Goal: Information Seeking & Learning: Learn about a topic

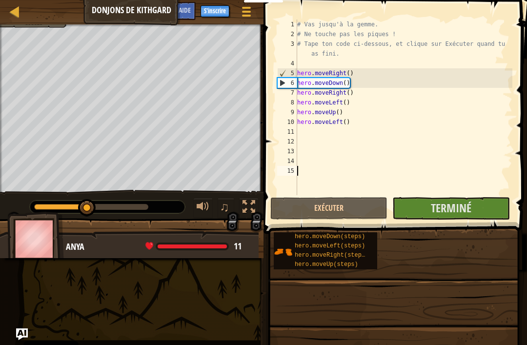
click at [248, 16] on span at bounding box center [246, 16] width 9 height 2
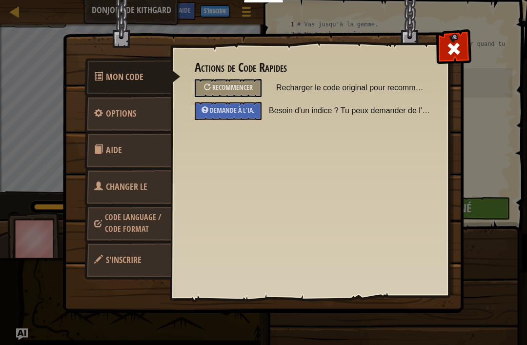
click at [250, 16] on img at bounding box center [266, 137] width 409 height 349
click at [450, 49] on span at bounding box center [454, 49] width 16 height 16
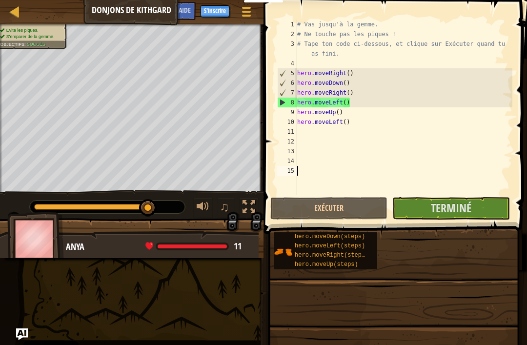
click at [15, 12] on div at bounding box center [15, 11] width 12 height 12
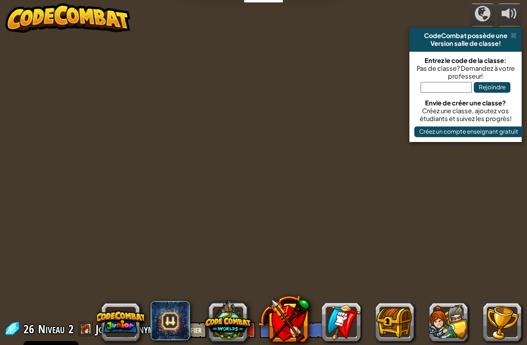
select select "fr"
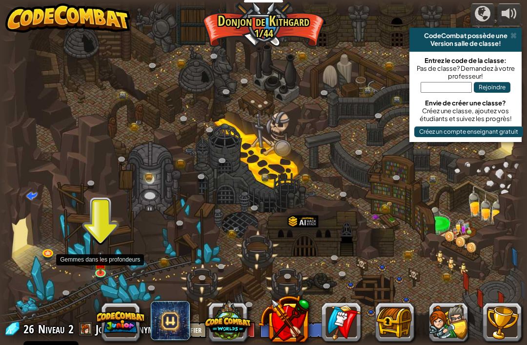
click at [102, 269] on img at bounding box center [100, 263] width 13 height 22
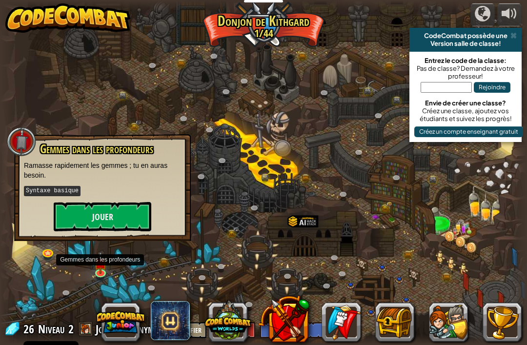
click at [138, 205] on button "Jouer" at bounding box center [103, 216] width 98 height 29
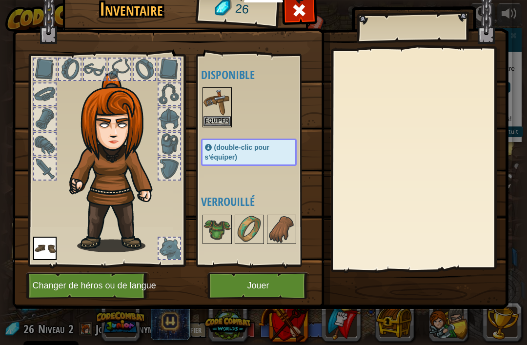
click at [223, 98] on img at bounding box center [216, 101] width 27 height 27
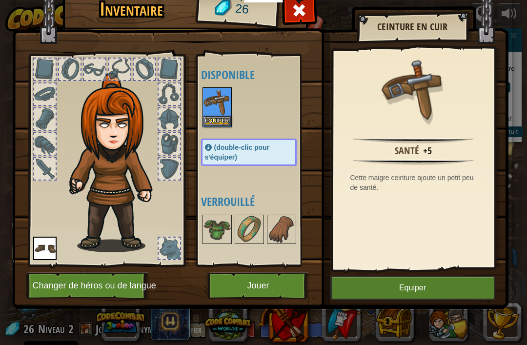
click at [218, 119] on button "Equiper" at bounding box center [216, 121] width 27 height 10
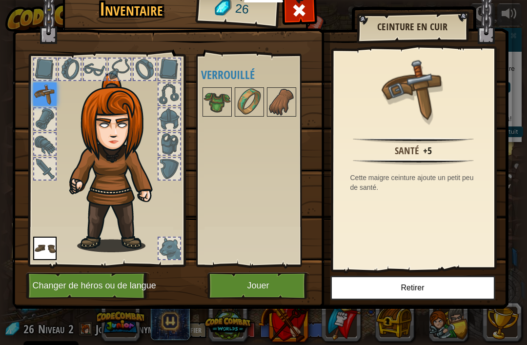
click at [265, 284] on button "Jouer" at bounding box center [258, 285] width 102 height 27
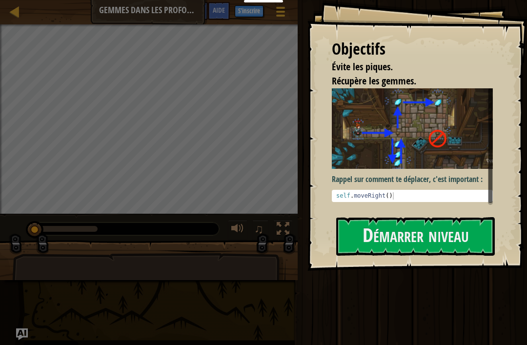
click at [448, 235] on button "Démarrer niveau" at bounding box center [415, 236] width 158 height 39
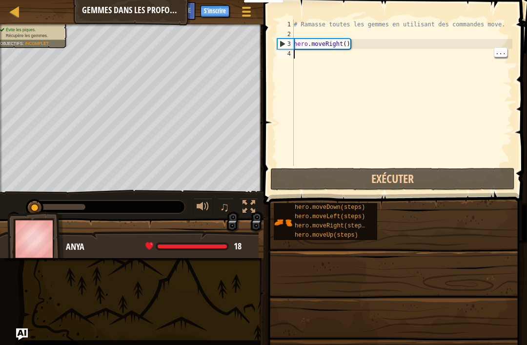
scroll to position [5, 0]
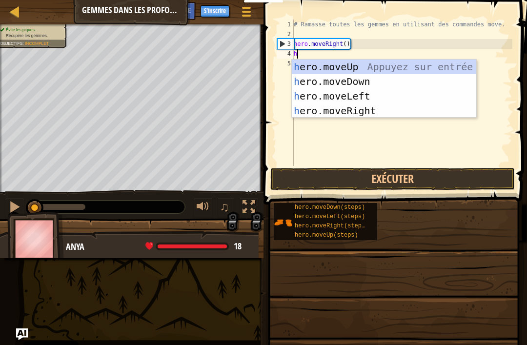
type textarea "he"
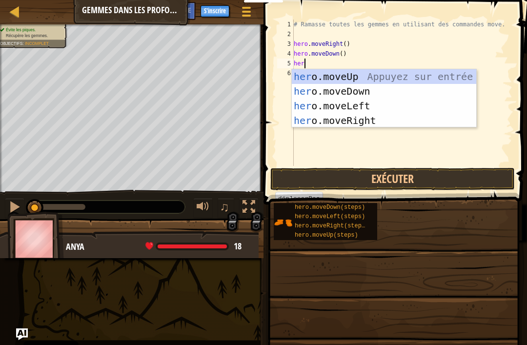
type textarea "hero"
click at [395, 78] on div "hero .moveUp Appuyez sur entrée hero .moveDown Appuyez sur entrée hero .moveLef…" at bounding box center [384, 113] width 184 height 88
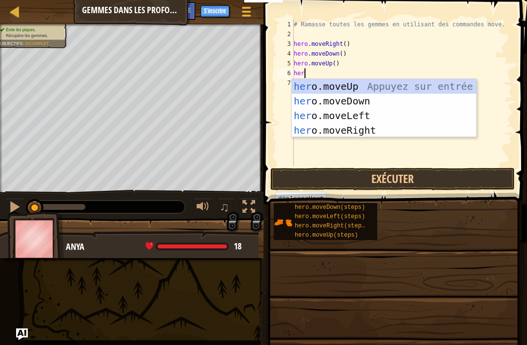
type textarea "hero"
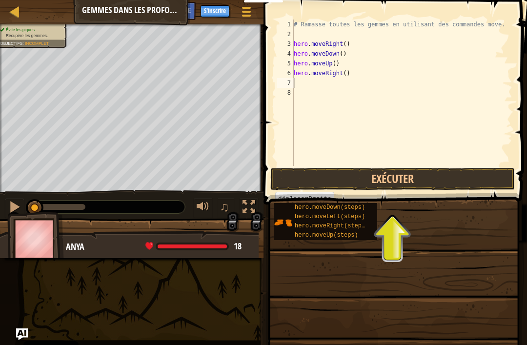
click at [463, 181] on button "Exécuter" at bounding box center [392, 179] width 244 height 22
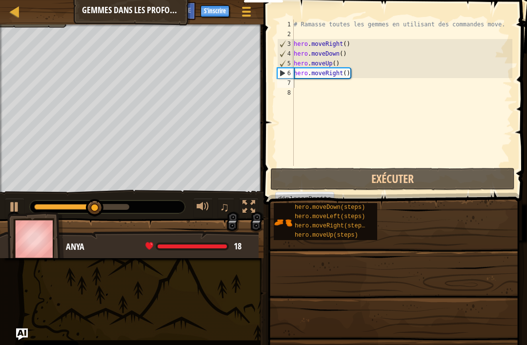
type textarea "hero.moveUp()"
click at [356, 62] on div "# Ramasse toutes les gemmes en utilisant des commandes move. hero . moveRight (…" at bounding box center [402, 103] width 220 height 166
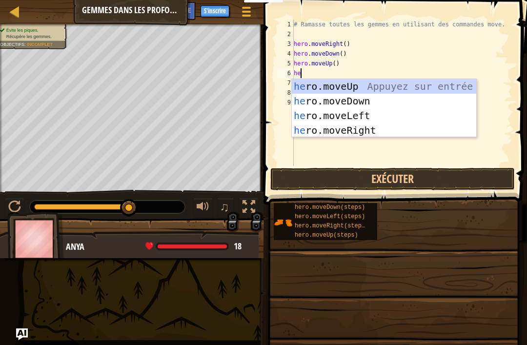
type textarea "hero"
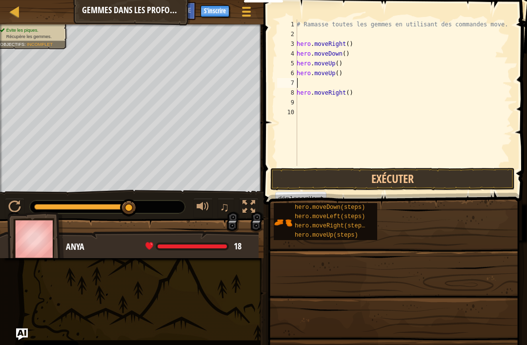
type textarea "hero.moveUp()"
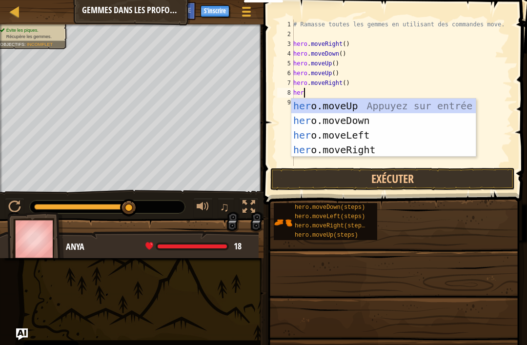
type textarea "hero"
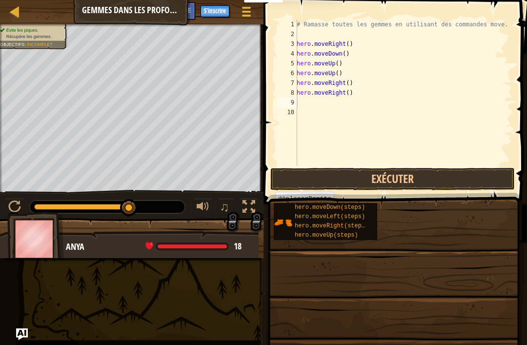
click at [431, 176] on button "Exécuter" at bounding box center [392, 179] width 244 height 22
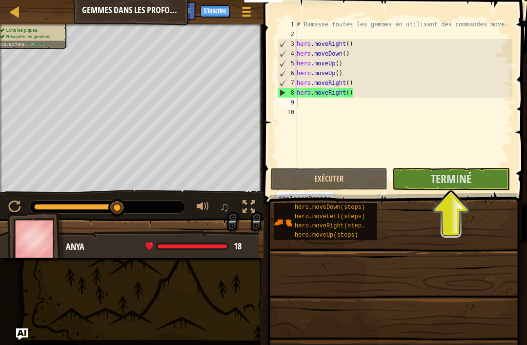
click at [457, 183] on span "Terminé" at bounding box center [451, 179] width 40 height 16
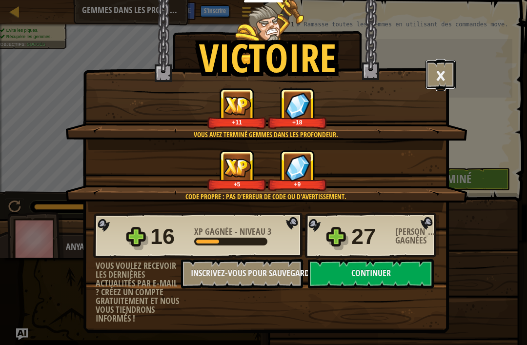
click at [438, 74] on button "×" at bounding box center [440, 74] width 30 height 29
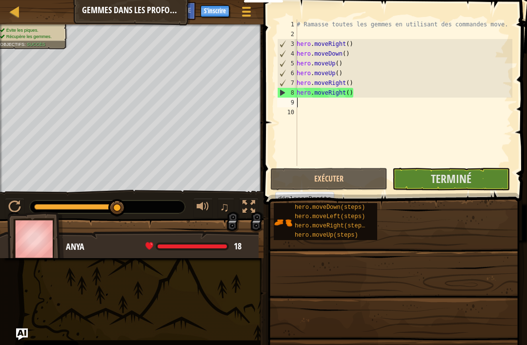
click at [17, 15] on div at bounding box center [15, 11] width 12 height 12
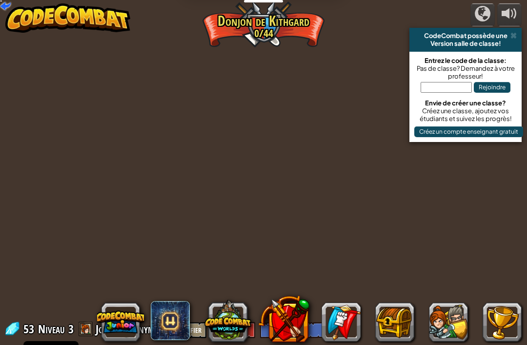
select select "fr"
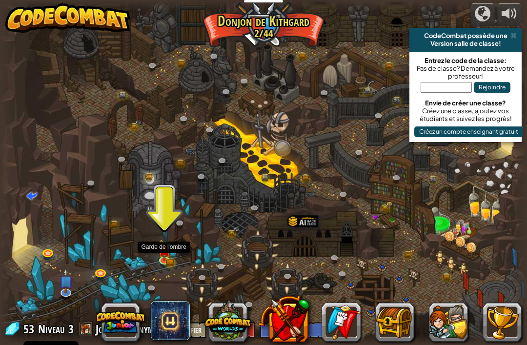
click at [168, 241] on img at bounding box center [163, 249] width 13 height 21
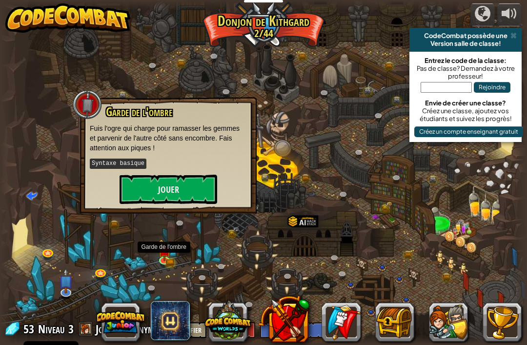
click at [198, 186] on button "Jouer" at bounding box center [168, 189] width 98 height 29
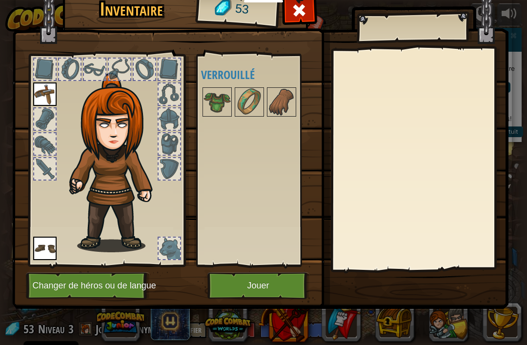
click at [240, 17] on span "53" at bounding box center [241, 9] width 15 height 19
click at [264, 278] on button "Jouer" at bounding box center [258, 285] width 102 height 27
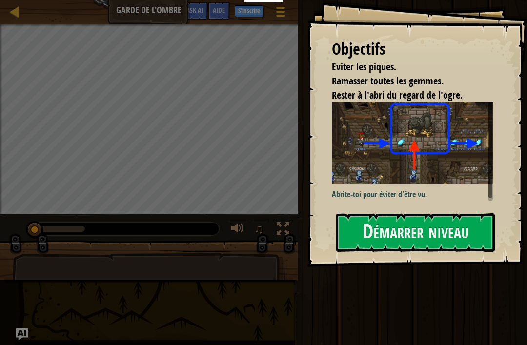
click at [433, 229] on button "Démarrer niveau" at bounding box center [415, 232] width 158 height 39
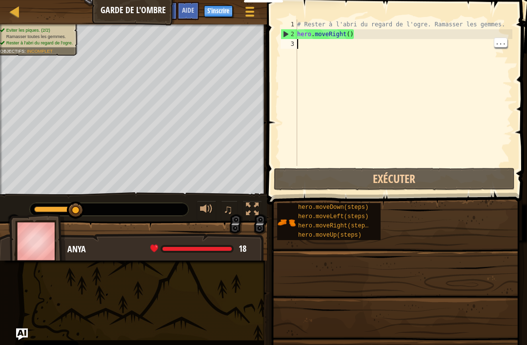
click at [318, 42] on div "# Rester à l'abri du regard de l'ogre. Ramasser les gemmes. hero . moveRight ( )" at bounding box center [403, 103] width 217 height 166
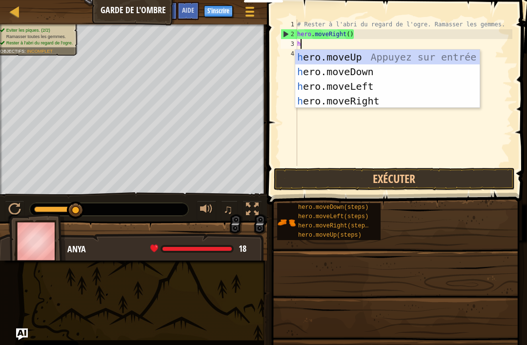
scroll to position [5, 0]
type textarea "hero"
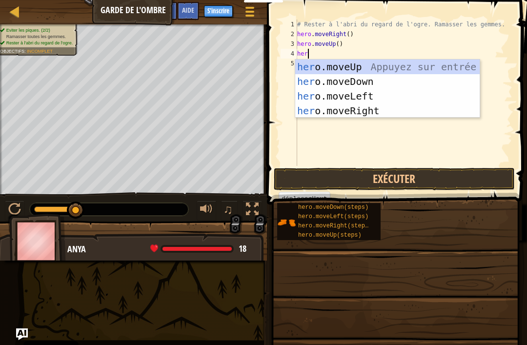
type textarea "hero"
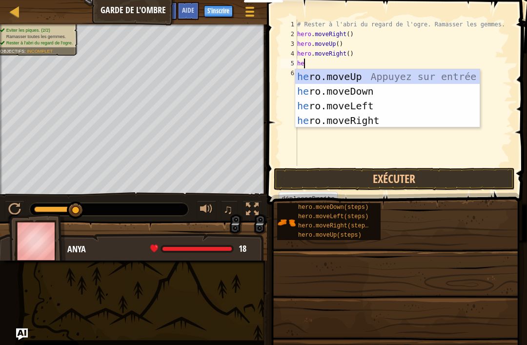
type textarea "hero"
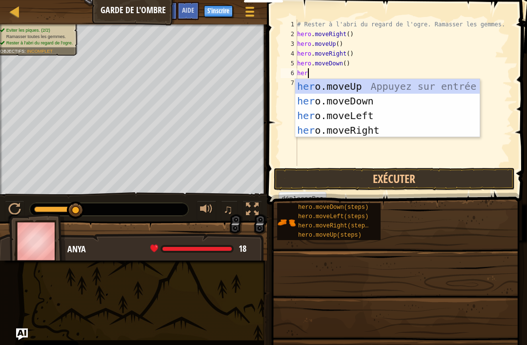
type textarea "hero"
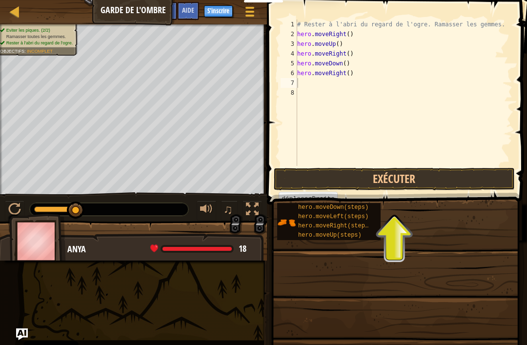
click at [434, 176] on button "Exécuter" at bounding box center [394, 179] width 241 height 22
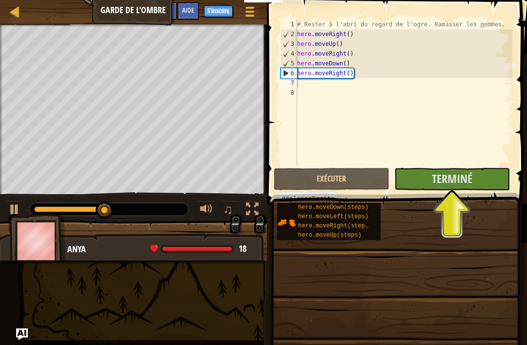
click at [454, 182] on span "Terminé" at bounding box center [451, 179] width 40 height 16
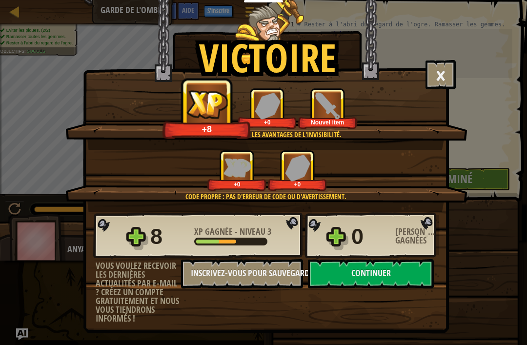
click at [394, 274] on button "Continuer" at bounding box center [371, 273] width 126 height 29
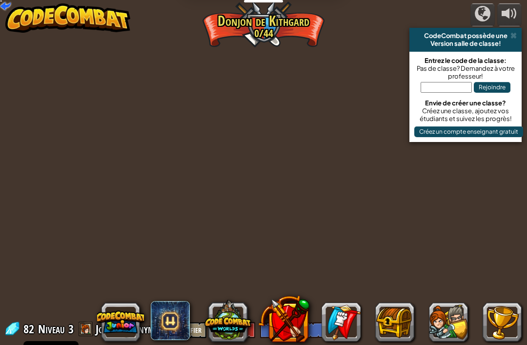
select select "fr"
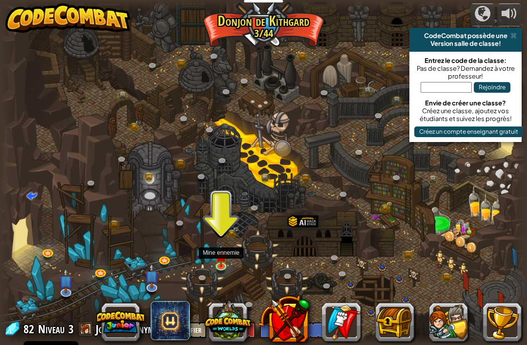
click at [220, 257] on img at bounding box center [221, 256] width 13 height 22
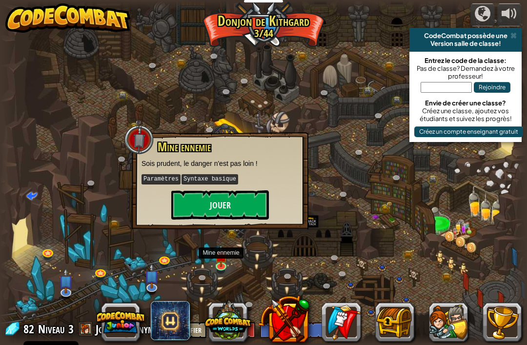
click at [248, 200] on button "Jouer" at bounding box center [220, 204] width 98 height 29
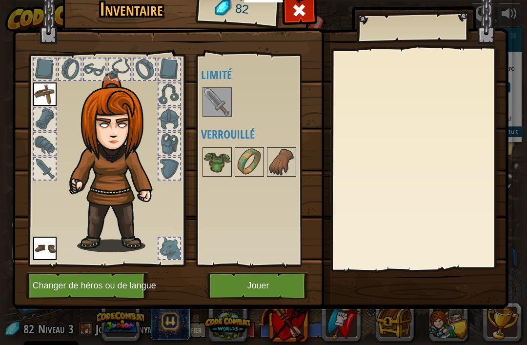
click at [218, 100] on img at bounding box center [216, 101] width 27 height 27
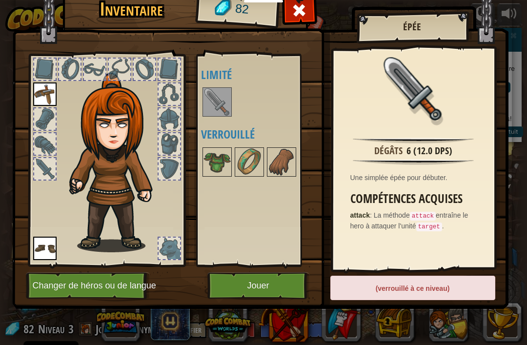
click at [221, 103] on img at bounding box center [216, 101] width 27 height 27
click at [284, 167] on img at bounding box center [281, 161] width 27 height 27
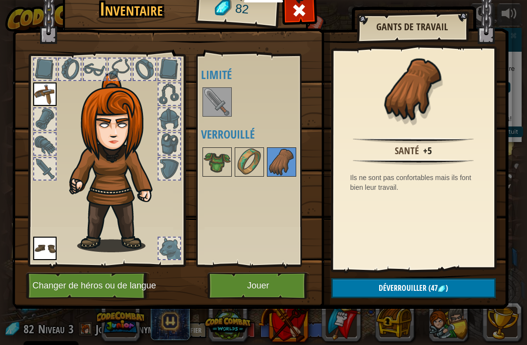
click at [255, 157] on img at bounding box center [248, 161] width 27 height 27
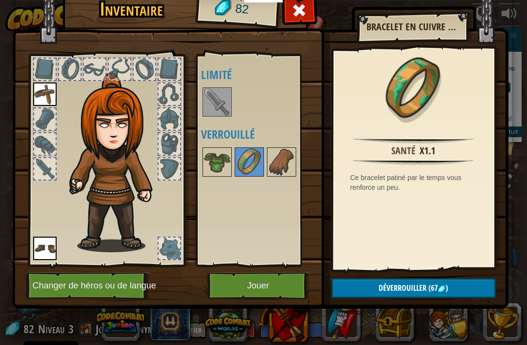
click at [219, 157] on img at bounding box center [216, 161] width 27 height 27
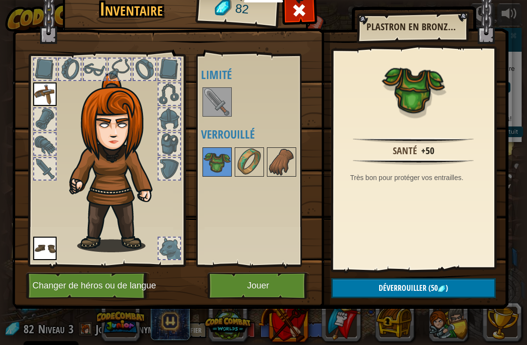
click at [284, 157] on img at bounding box center [281, 161] width 27 height 27
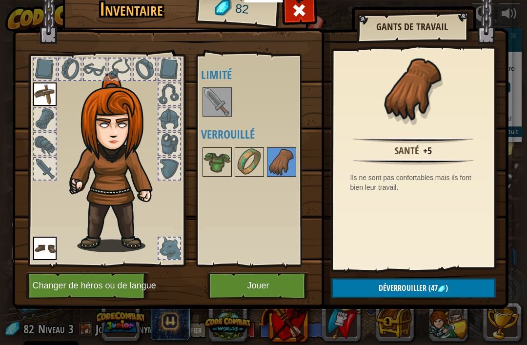
click at [215, 154] on img at bounding box center [216, 161] width 27 height 27
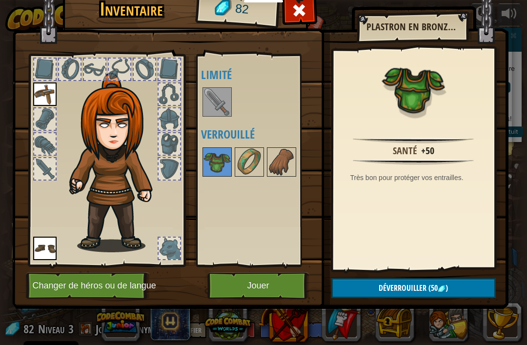
click at [397, 292] on span "Déverrouiller" at bounding box center [402, 287] width 48 height 11
click at [398, 284] on button "Confirmer" at bounding box center [413, 288] width 164 height 20
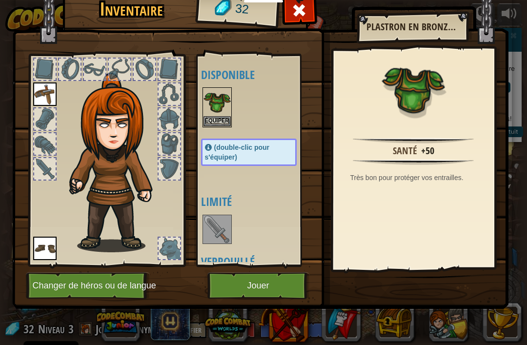
click at [225, 105] on img at bounding box center [216, 101] width 27 height 27
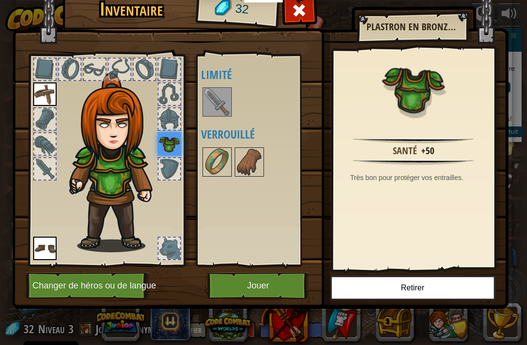
click at [274, 274] on button "Jouer" at bounding box center [258, 285] width 102 height 27
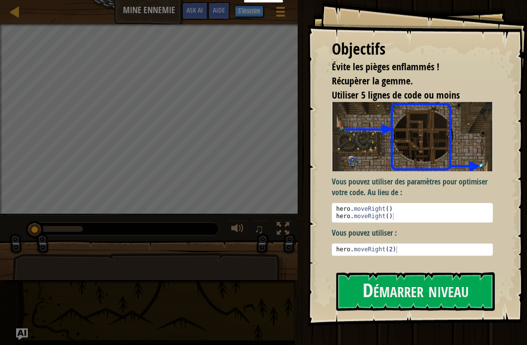
click at [447, 297] on button "Démarrer niveau" at bounding box center [415, 291] width 158 height 39
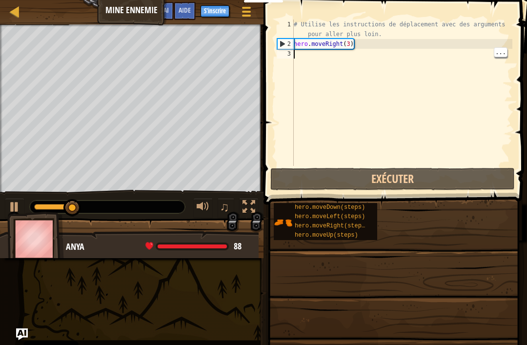
click at [320, 59] on div "# Utilise les instructions de déplacement avec des arguments pour aller plus lo…" at bounding box center [402, 108] width 220 height 176
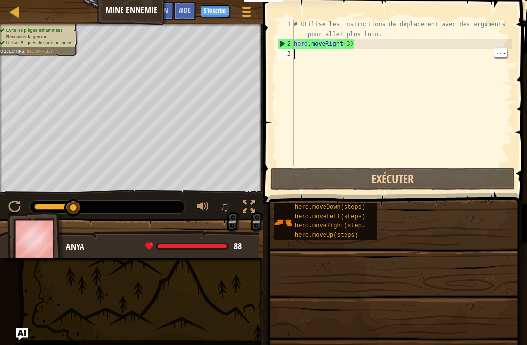
scroll to position [5, 0]
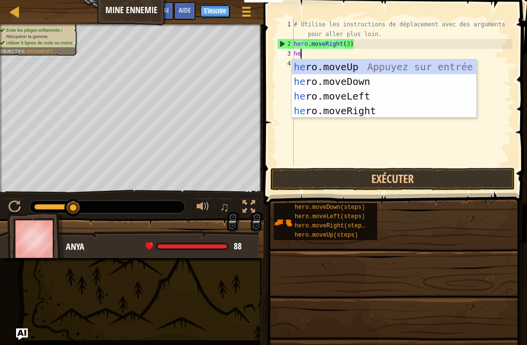
type textarea "hero"
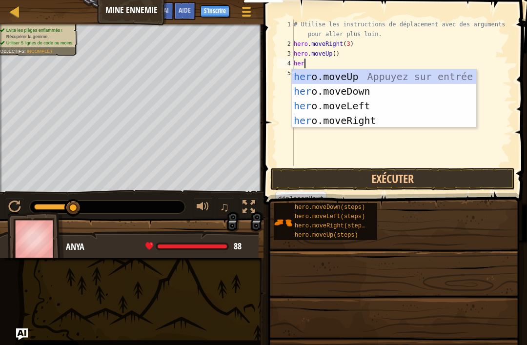
type textarea "hero"
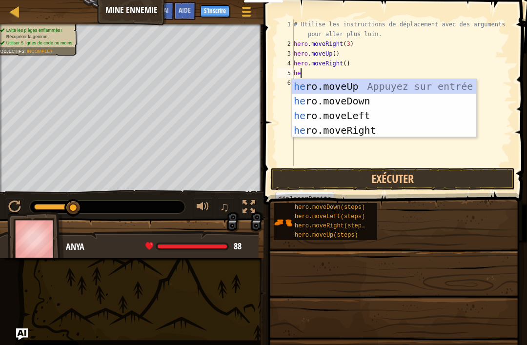
type textarea "hero"
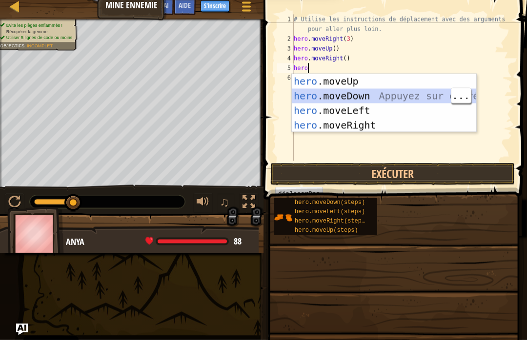
click at [370, 91] on div "hero .moveUp Appuyez sur entrée hero .moveDown Appuyez sur entrée hero .moveLef…" at bounding box center [384, 123] width 184 height 88
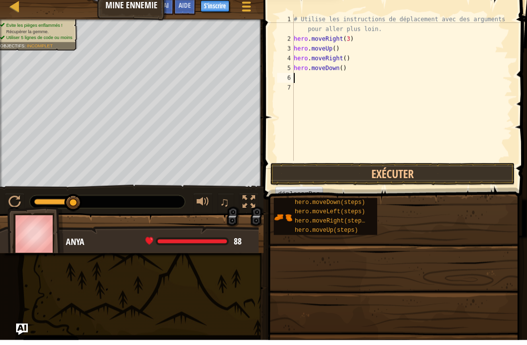
scroll to position [5, 0]
type textarea "hero.moveDown(4)"
click at [354, 76] on div "# Utilise les instructions de déplacement avec des arguments pour aller plus lo…" at bounding box center [402, 108] width 220 height 176
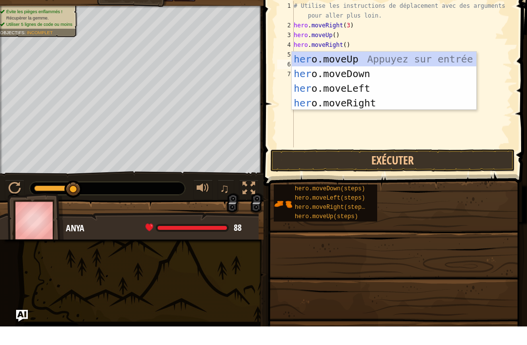
type textarea "hero"
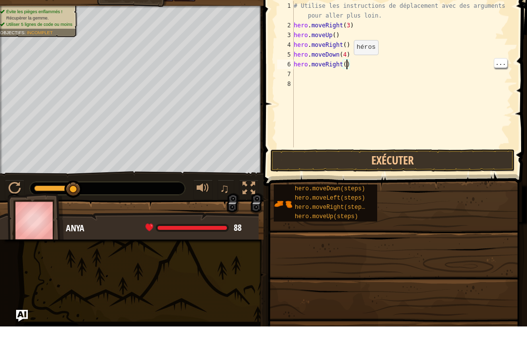
scroll to position [5, 4]
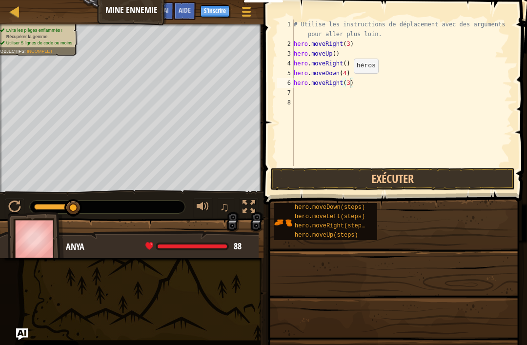
click at [476, 179] on button "Exécuter" at bounding box center [392, 179] width 244 height 22
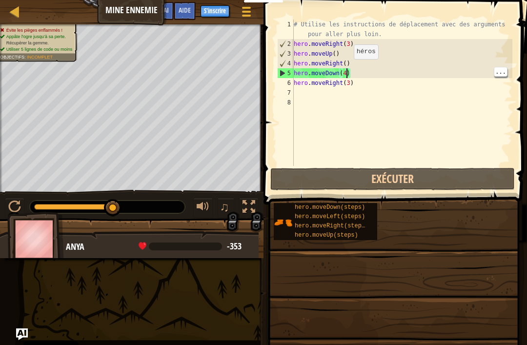
click at [346, 69] on div "# Utilise les instructions de déplacement avec des arguments pour aller plus lo…" at bounding box center [402, 108] width 220 height 176
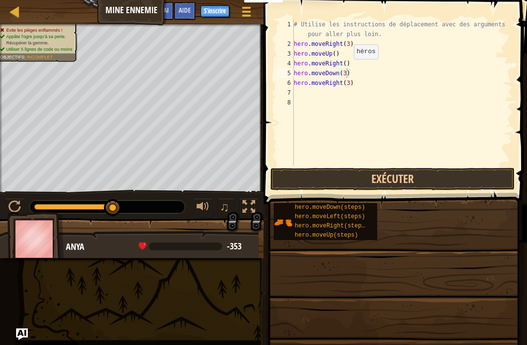
type textarea "hero.moveDown(3)"
click at [419, 178] on button "Exécuter" at bounding box center [392, 179] width 244 height 22
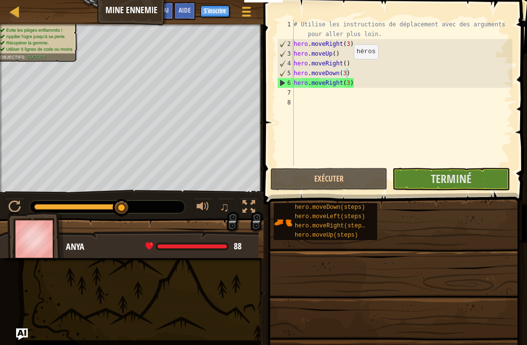
click at [450, 178] on span "Terminé" at bounding box center [451, 179] width 40 height 16
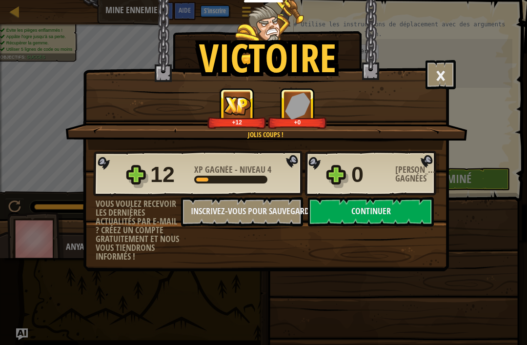
click at [403, 208] on button "Continuer" at bounding box center [371, 211] width 126 height 29
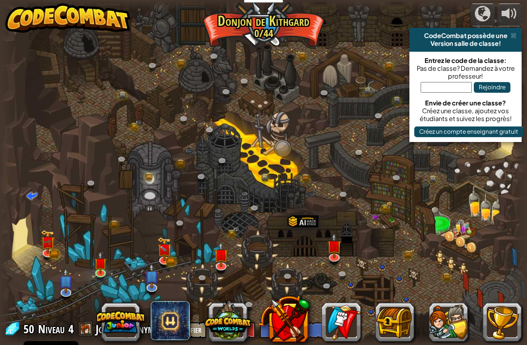
select select "fr"
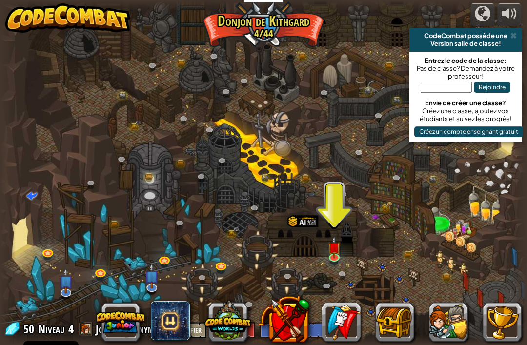
click at [334, 257] on link at bounding box center [335, 258] width 20 height 15
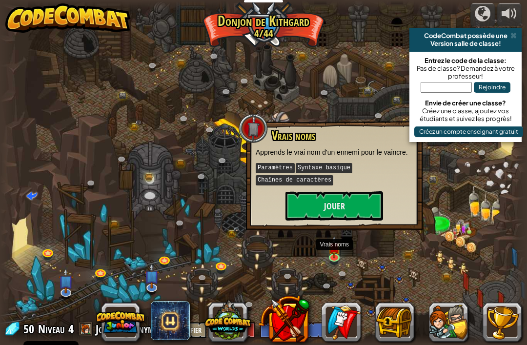
click at [346, 200] on button "Jouer" at bounding box center [334, 205] width 98 height 29
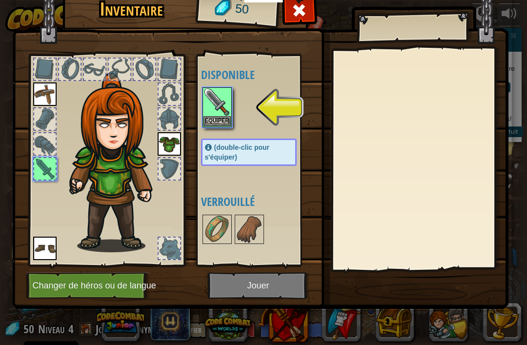
click at [222, 117] on button "Equiper" at bounding box center [216, 121] width 27 height 10
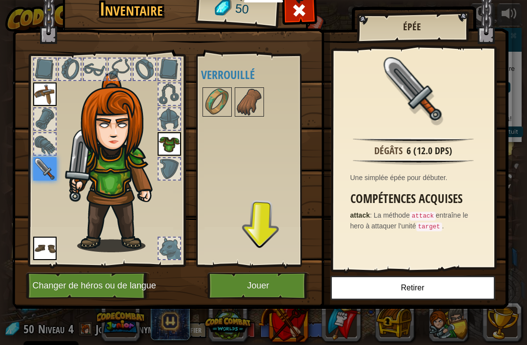
click at [217, 97] on img at bounding box center [216, 101] width 27 height 27
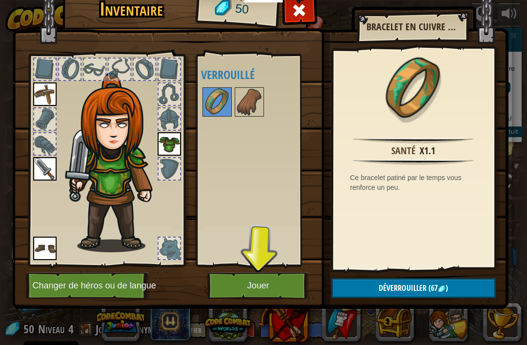
click at [240, 102] on img at bounding box center [248, 101] width 27 height 27
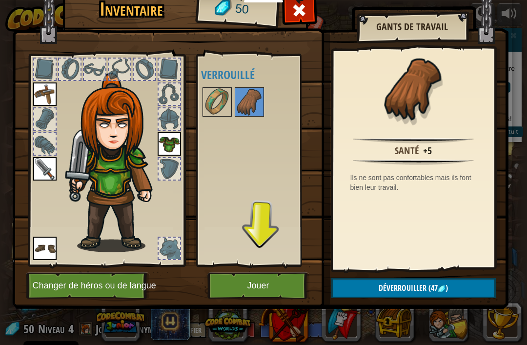
click at [256, 110] on img at bounding box center [248, 101] width 27 height 27
click at [280, 274] on button "Jouer" at bounding box center [258, 285] width 102 height 27
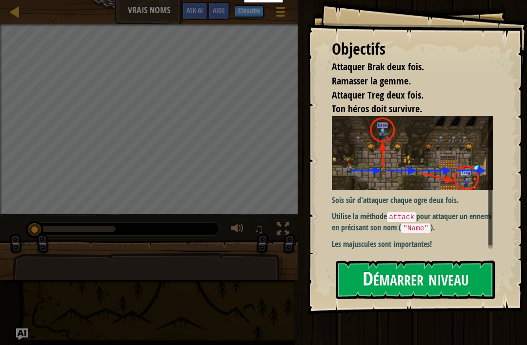
click at [427, 287] on button "Démarrer niveau" at bounding box center [415, 279] width 158 height 39
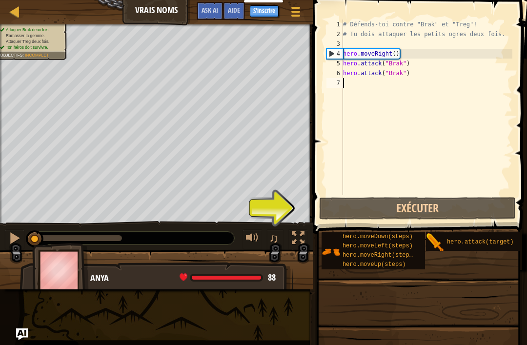
click at [425, 205] on button "Exécuter" at bounding box center [417, 208] width 196 height 22
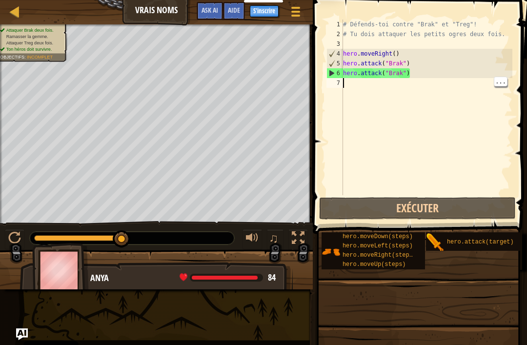
click at [375, 82] on div "# Défends-toi contre "Brak" et "Treg"! # Tu dois attaquer les petits ogres deux…" at bounding box center [426, 117] width 171 height 195
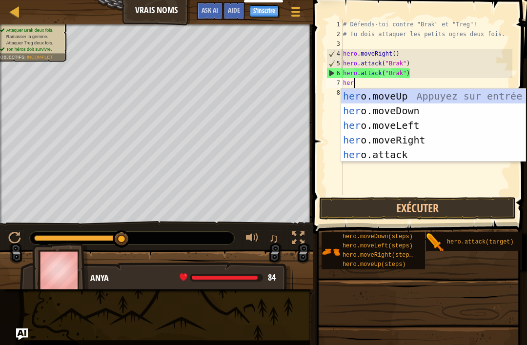
type textarea "hero"
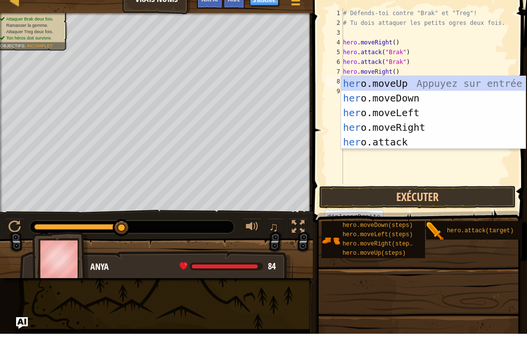
scroll to position [5, 0]
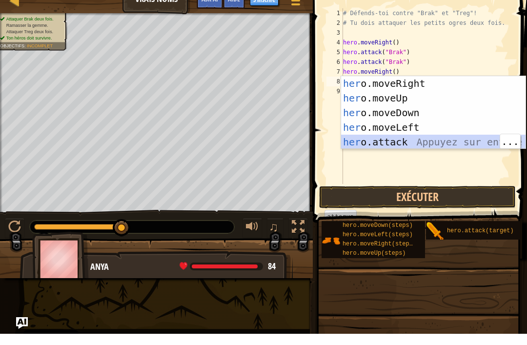
click at [420, 139] on div "her o.moveRight Appuyez sur entrée her o.moveUp Appuyez sur entrée her o.moveDo…" at bounding box center [433, 138] width 184 height 102
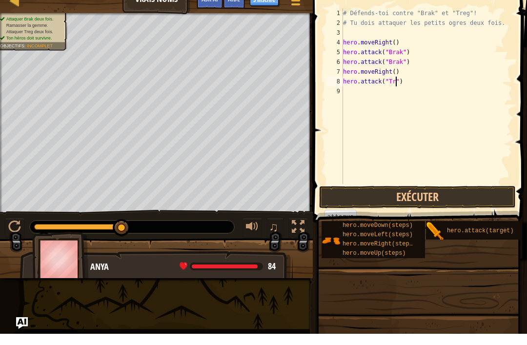
type textarea "hero.attack("Treg")"
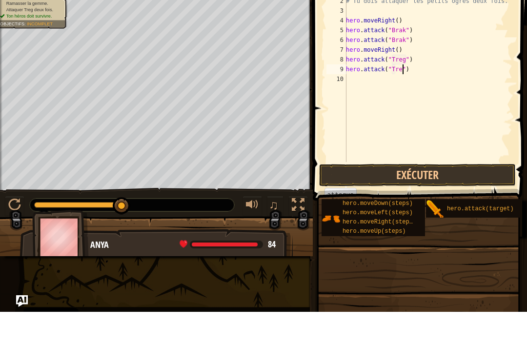
scroll to position [5, 5]
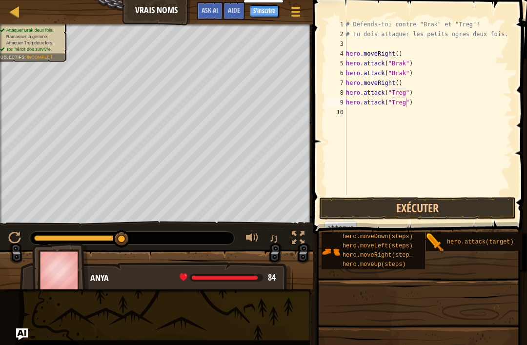
type textarea "hero.attack("Treg")"
click at [461, 210] on button "Exécuter" at bounding box center [417, 208] width 196 height 22
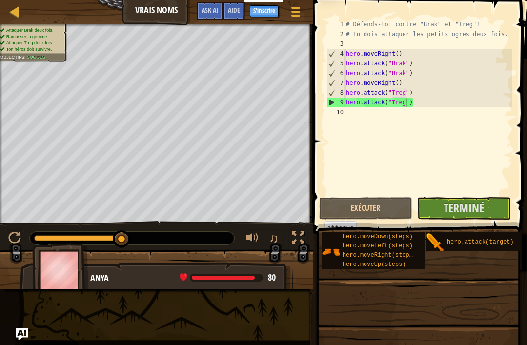
click at [460, 202] on span "Terminé" at bounding box center [463, 208] width 40 height 16
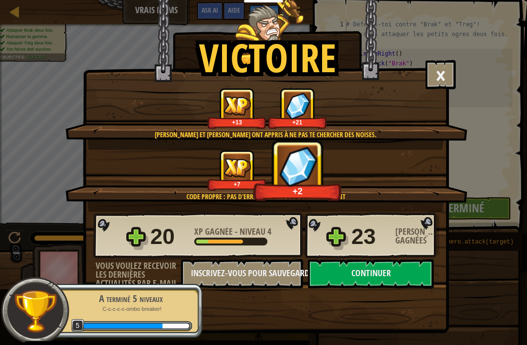
click at [382, 268] on button "Continuer" at bounding box center [371, 273] width 126 height 29
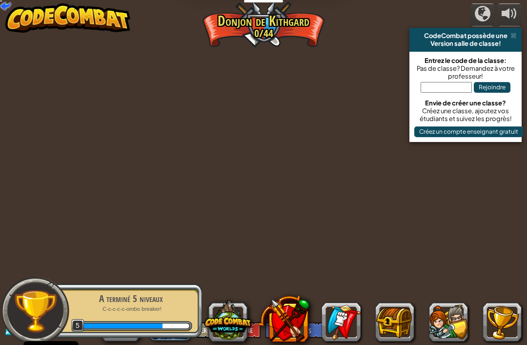
select select "fr"
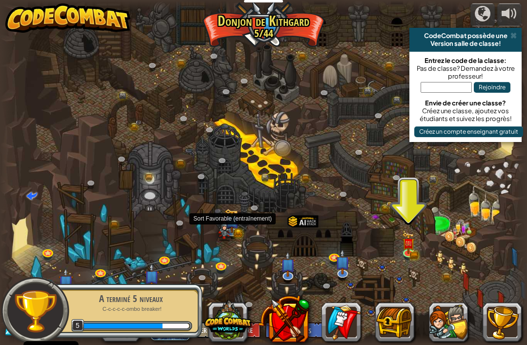
click at [236, 227] on img at bounding box center [231, 221] width 15 height 24
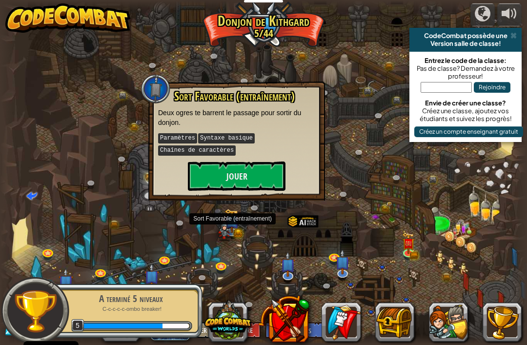
click at [274, 173] on button "Jouer" at bounding box center [237, 175] width 98 height 29
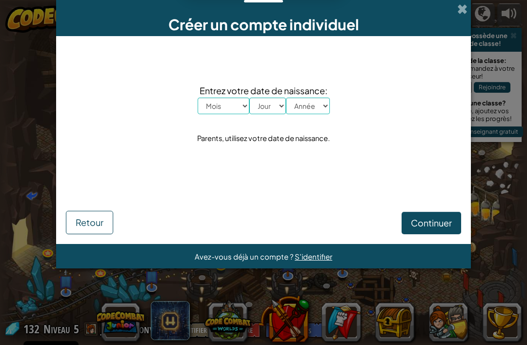
click at [460, 14] on span at bounding box center [462, 9] width 10 height 10
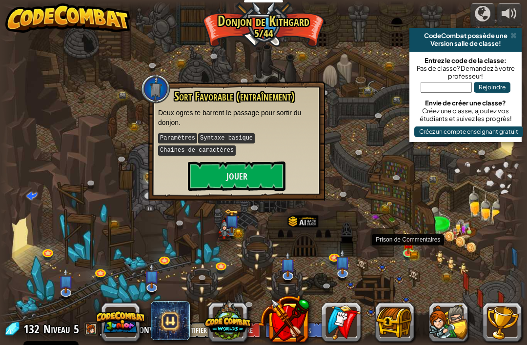
click at [405, 247] on img at bounding box center [407, 243] width 13 height 21
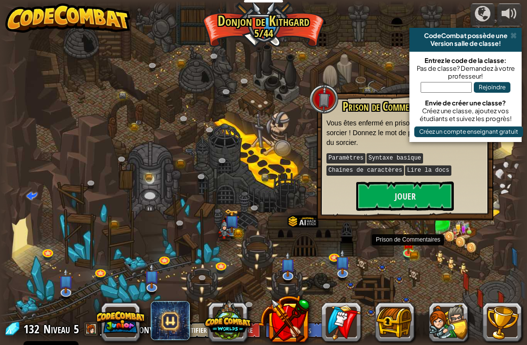
click at [424, 190] on button "Jouer" at bounding box center [405, 195] width 98 height 29
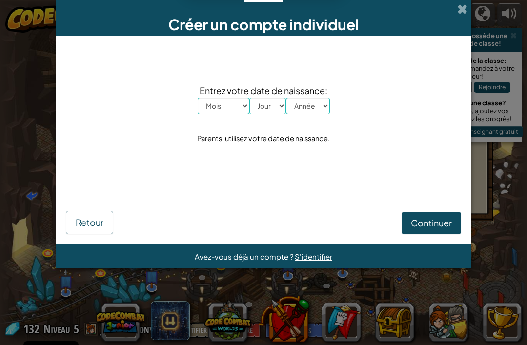
click at [468, 7] on div "Créer un compte individuel" at bounding box center [263, 18] width 414 height 36
click at [458, 6] on span at bounding box center [462, 9] width 10 height 10
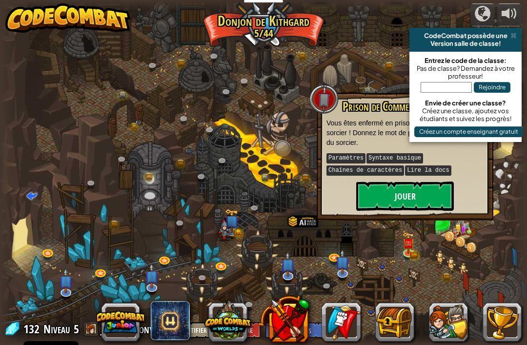
click at [507, 155] on div at bounding box center [263, 172] width 527 height 344
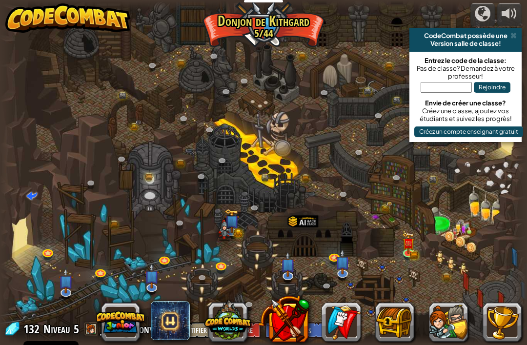
click at [509, 36] on div "CodeCombat possède une" at bounding box center [465, 36] width 104 height 8
click at [515, 36] on span at bounding box center [513, 36] width 6 height 8
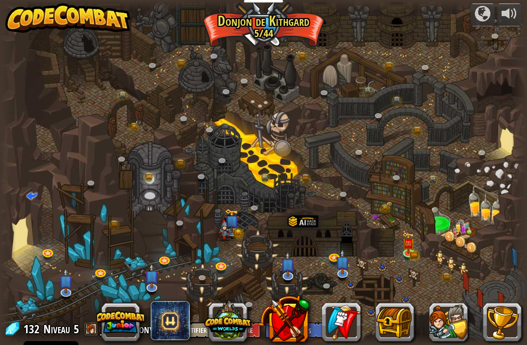
click at [513, 31] on div at bounding box center [519, 172] width 16 height 344
